Goal: Task Accomplishment & Management: Use online tool/utility

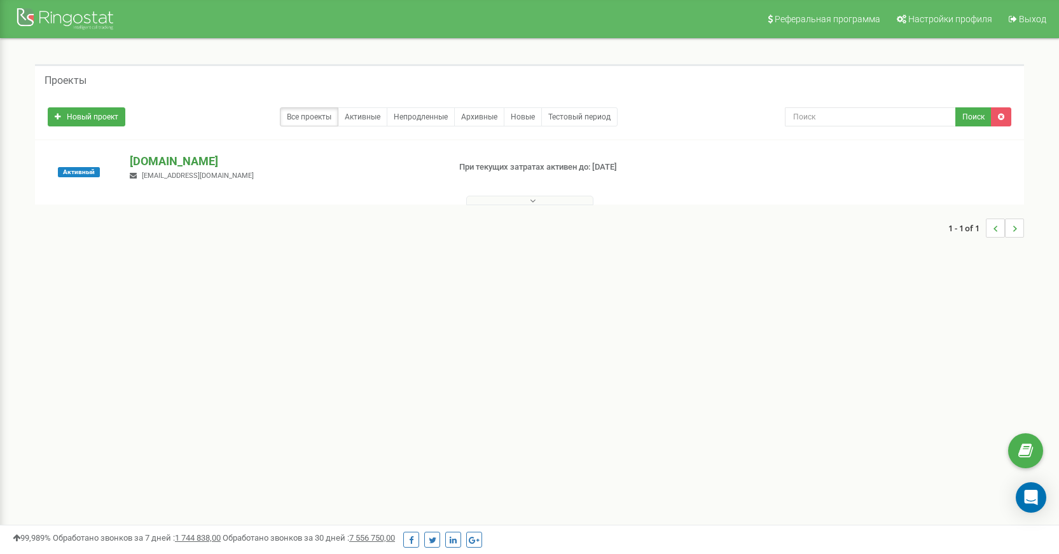
click at [179, 167] on p "[DOMAIN_NAME]" at bounding box center [284, 161] width 308 height 17
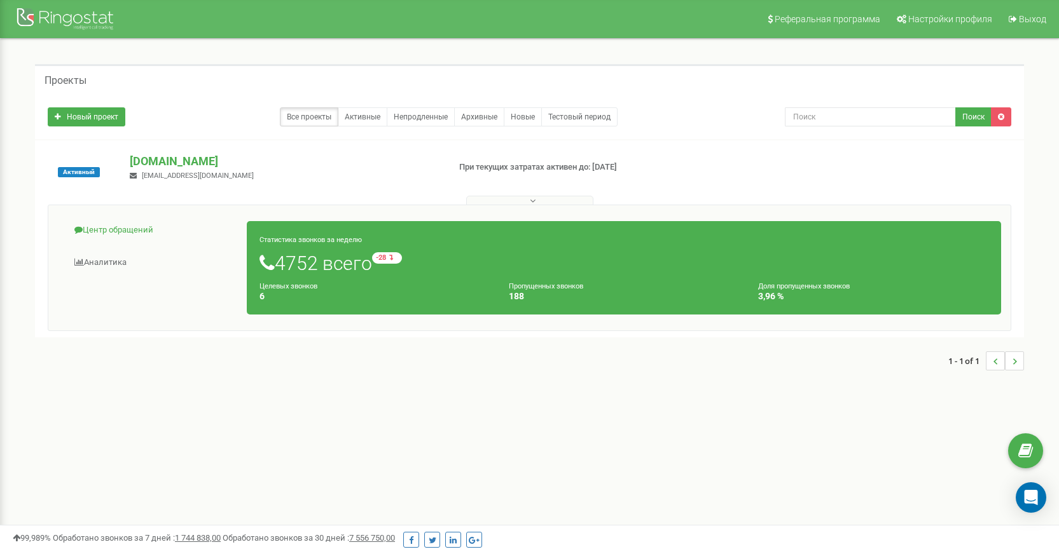
click at [153, 230] on link "Центр обращений" at bounding box center [152, 230] width 189 height 31
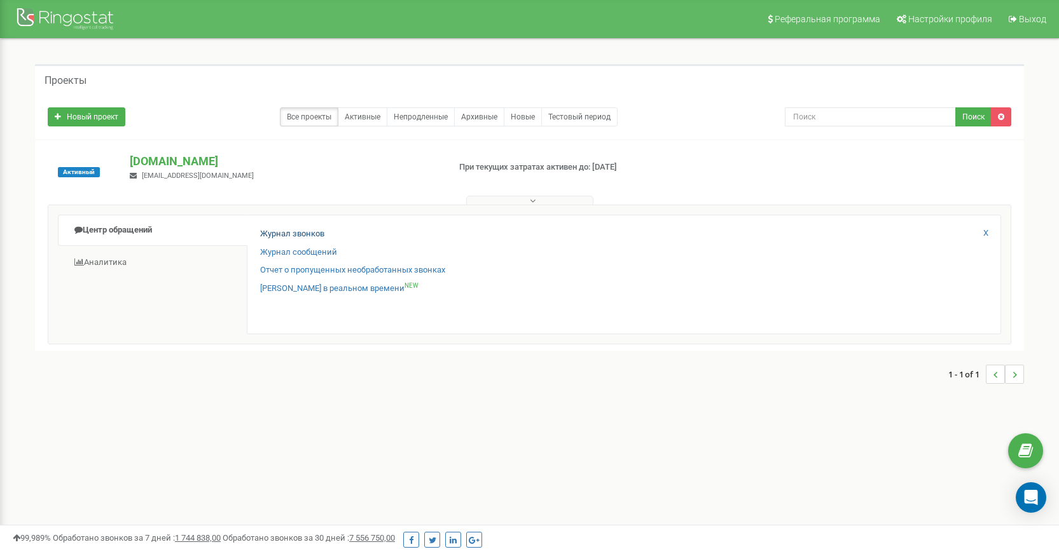
click at [303, 232] on link "Журнал звонков" at bounding box center [292, 234] width 64 height 12
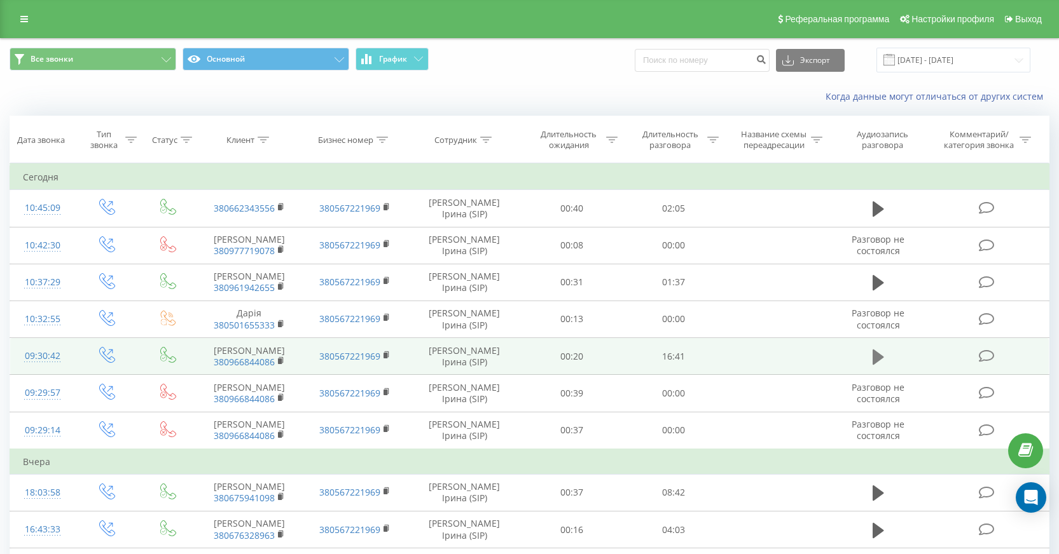
click at [877, 364] on icon at bounding box center [877, 356] width 11 height 15
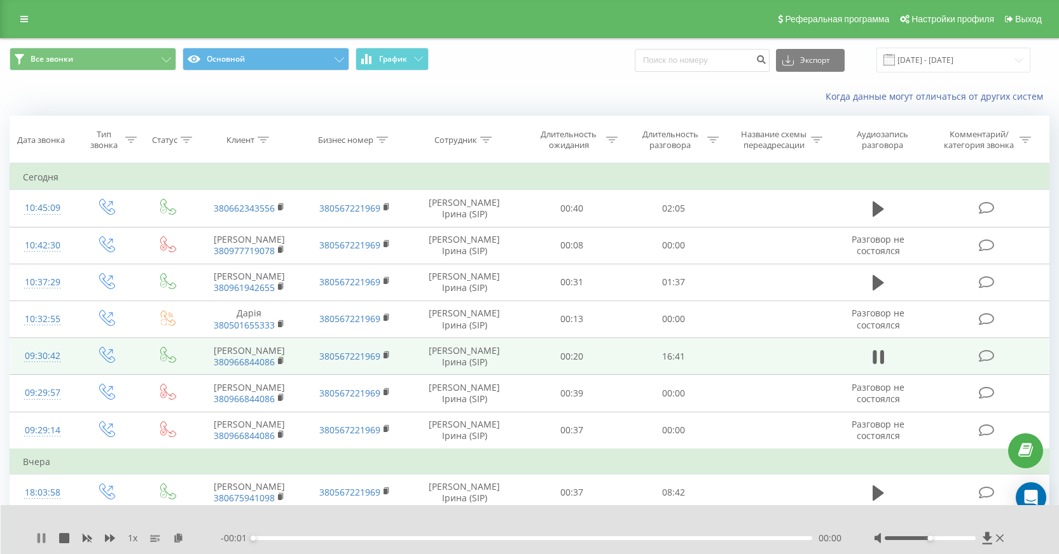
click at [45, 538] on icon at bounding box center [44, 538] width 3 height 10
click at [181, 538] on icon at bounding box center [178, 537] width 11 height 9
